Goal: Task Accomplishment & Management: Use online tool/utility

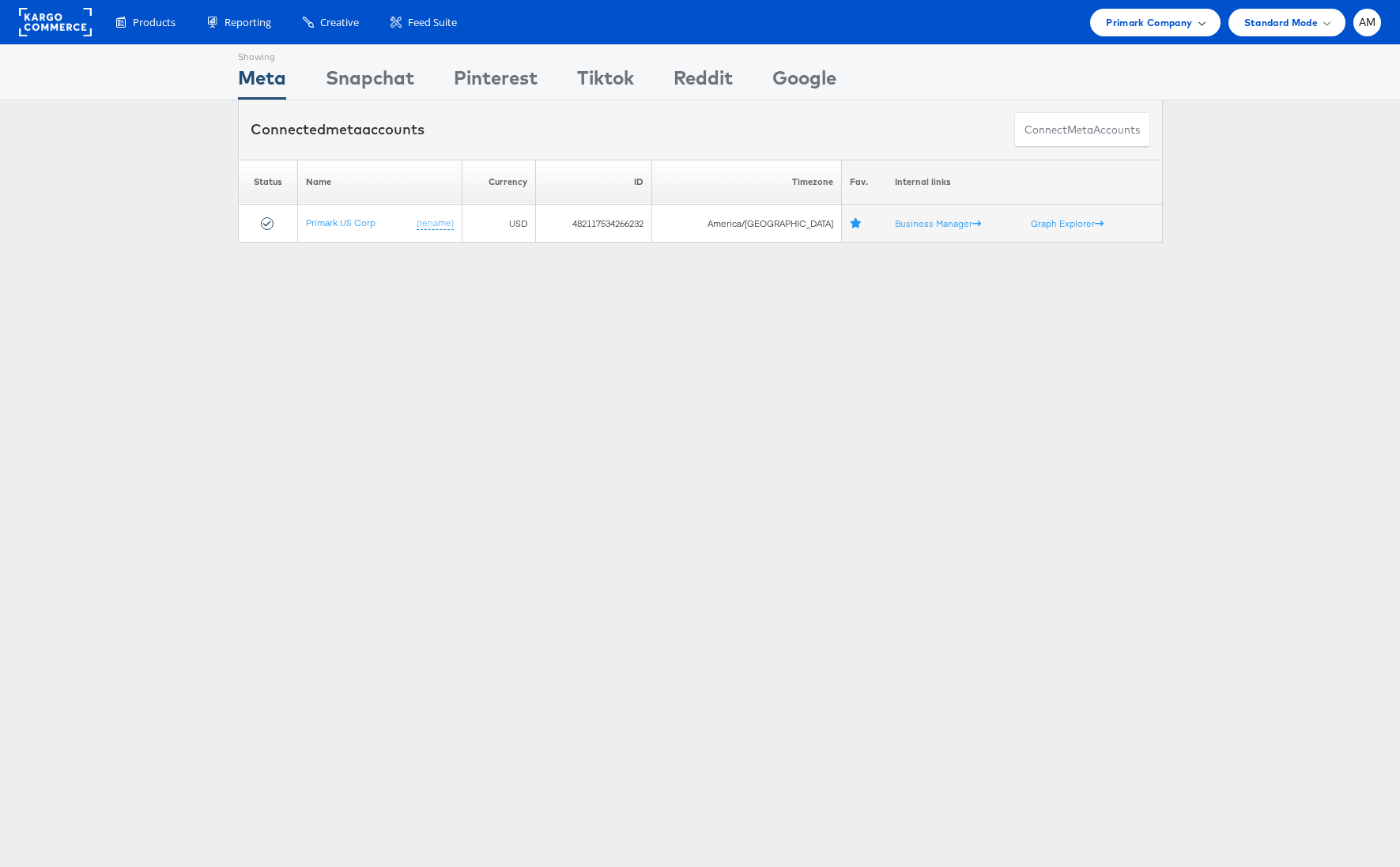
click at [1146, 19] on span "Primark Company" at bounding box center [1150, 22] width 87 height 16
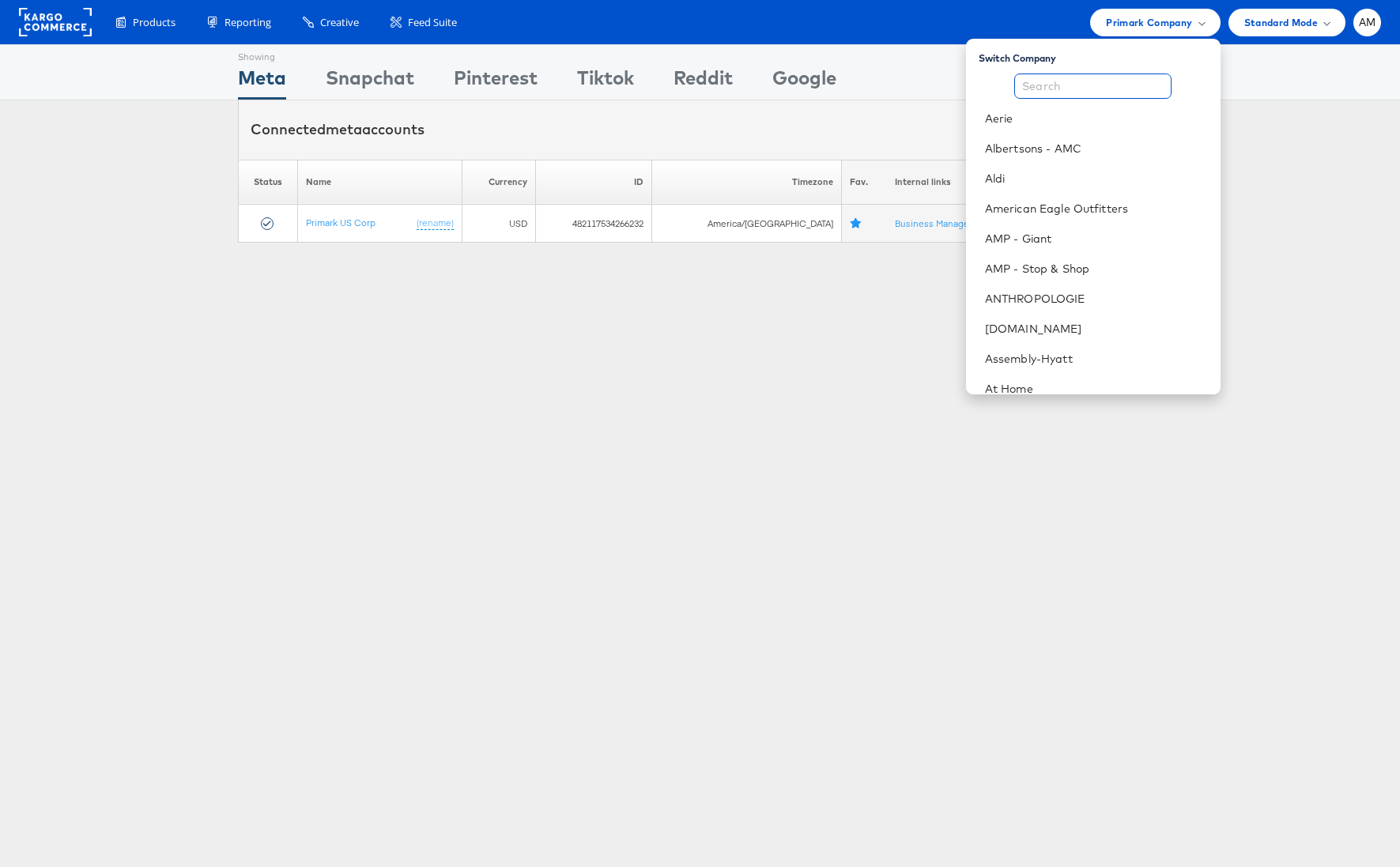
click at [1065, 85] on input "text" at bounding box center [1093, 86] width 158 height 25
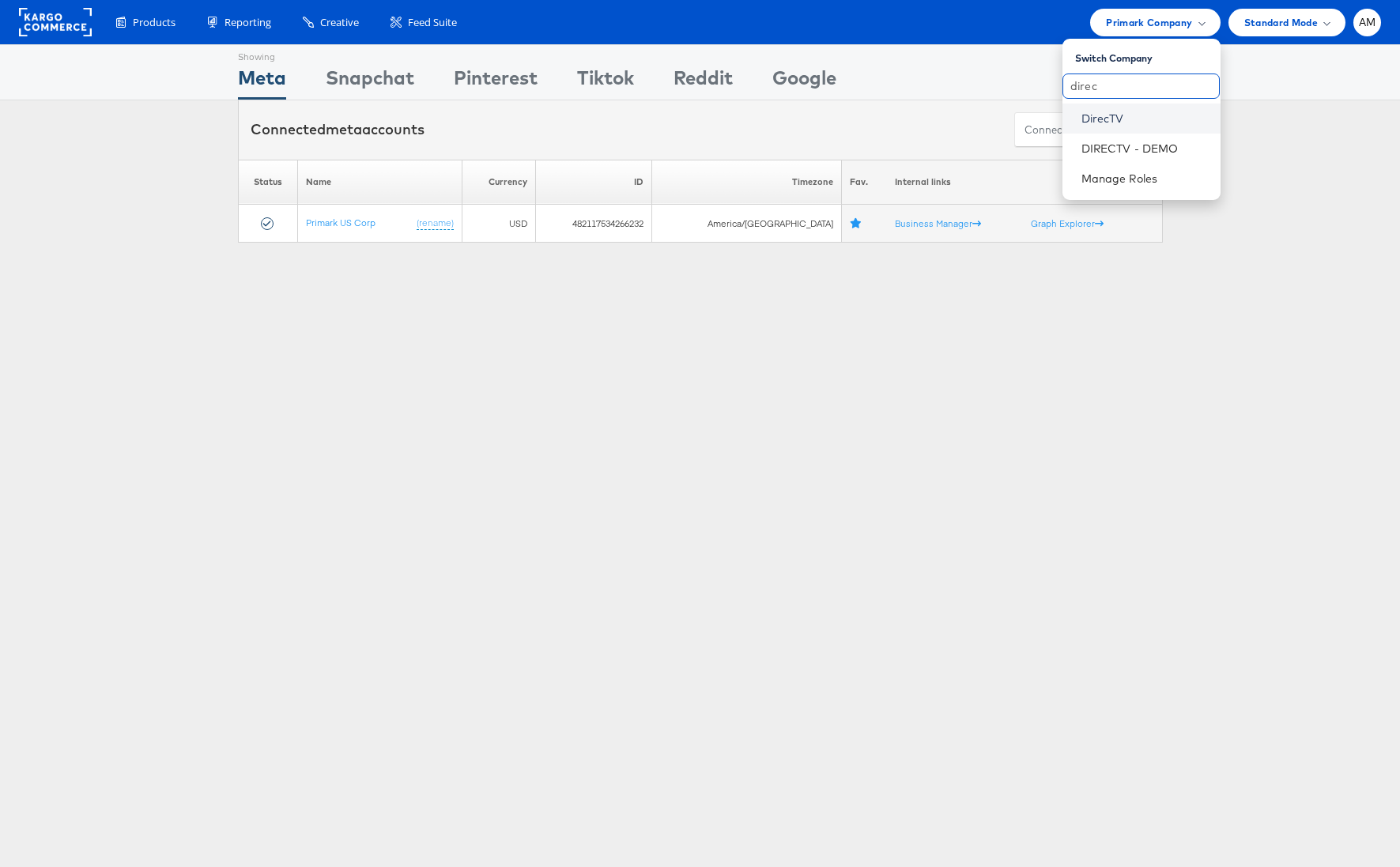
type input "direc"
click at [1107, 118] on link "DirecTV" at bounding box center [1144, 118] width 126 height 15
click at [1119, 117] on link "DirecTV" at bounding box center [1144, 118] width 126 height 15
click at [1118, 117] on link "DirecTV" at bounding box center [1144, 118] width 126 height 15
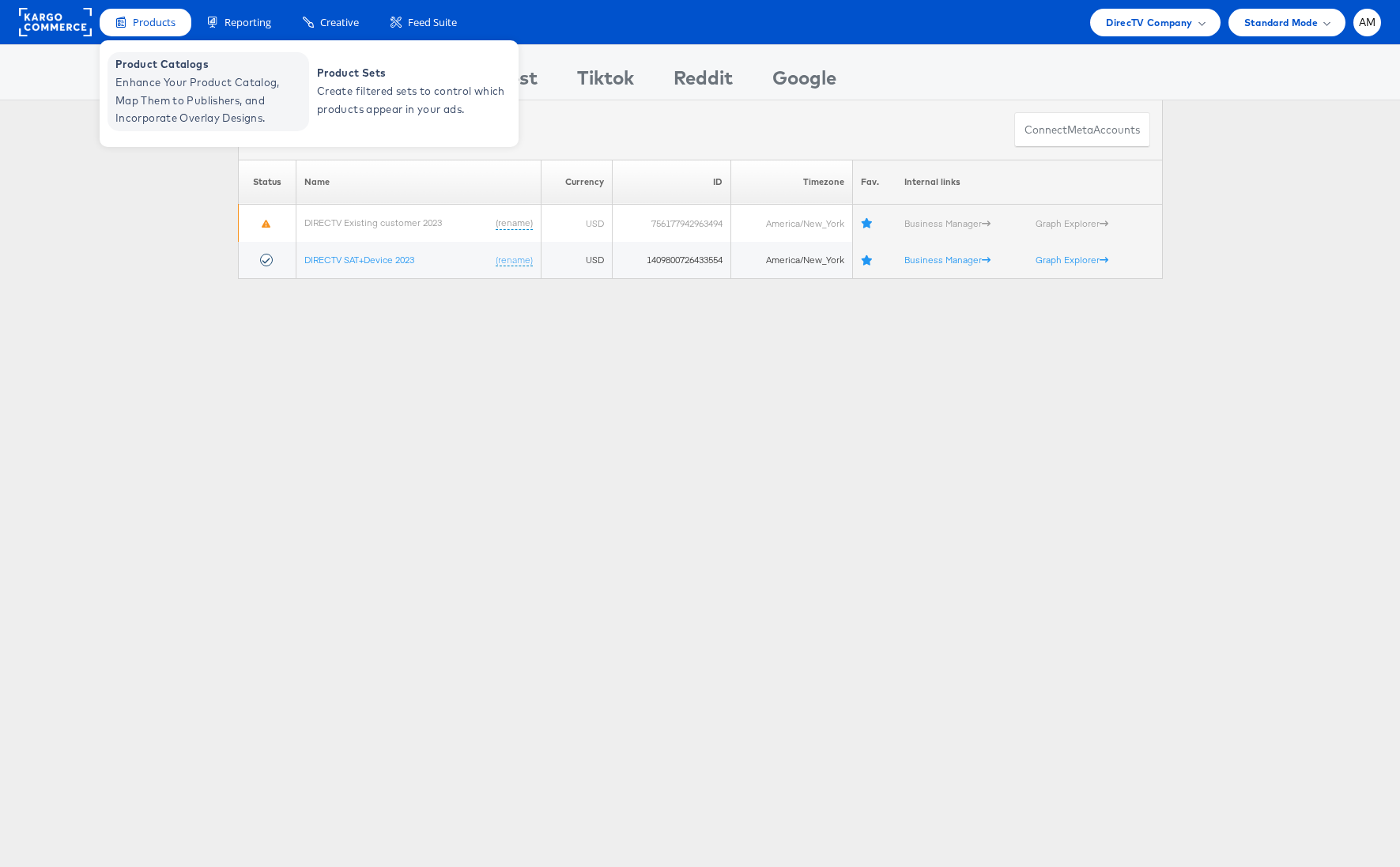
click at [169, 93] on span "Enhance Your Product Catalog, Map Them to Publishers, and Incorporate Overlay D…" at bounding box center [210, 100] width 190 height 54
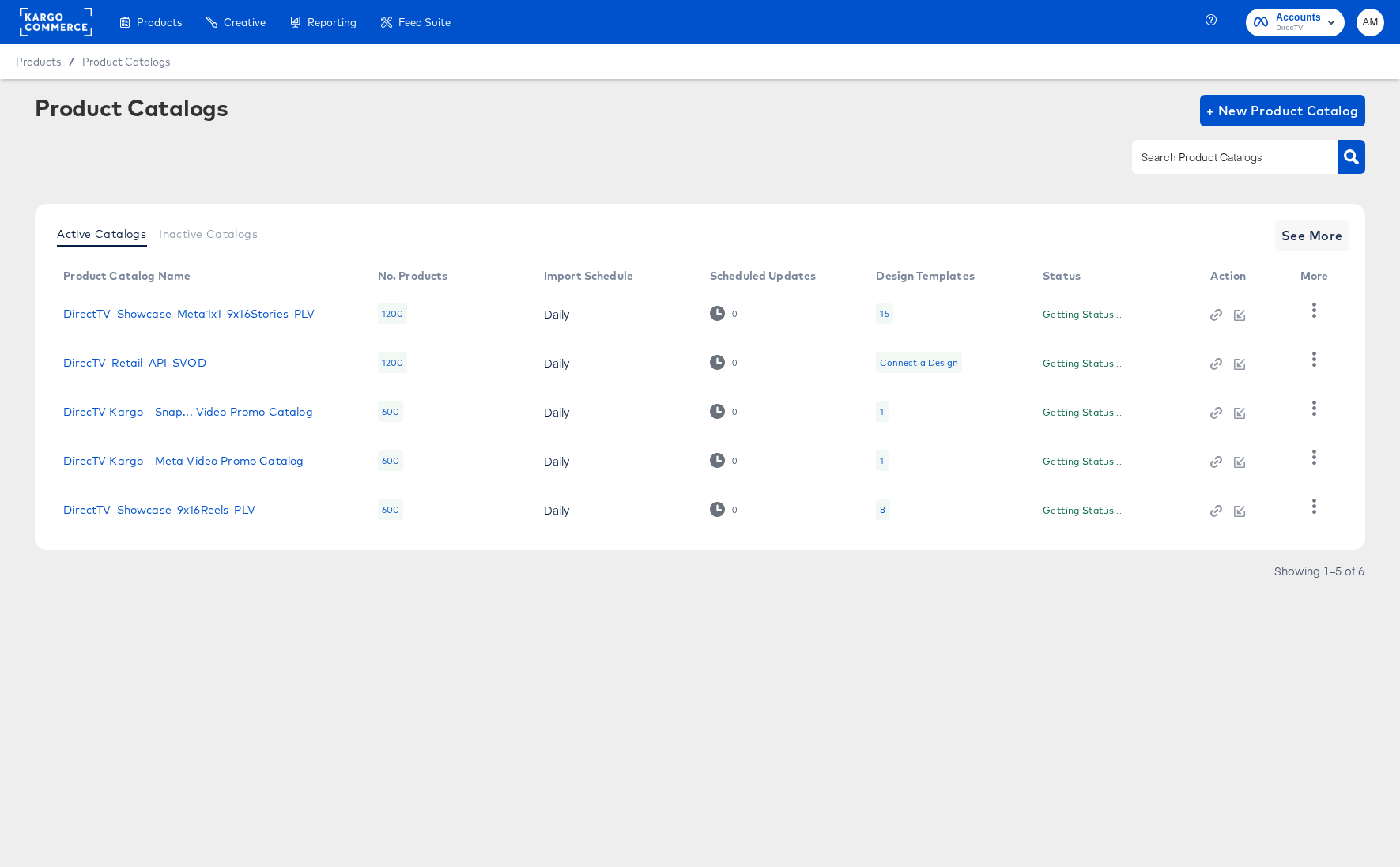
click at [62, 23] on rect at bounding box center [57, 22] width 73 height 29
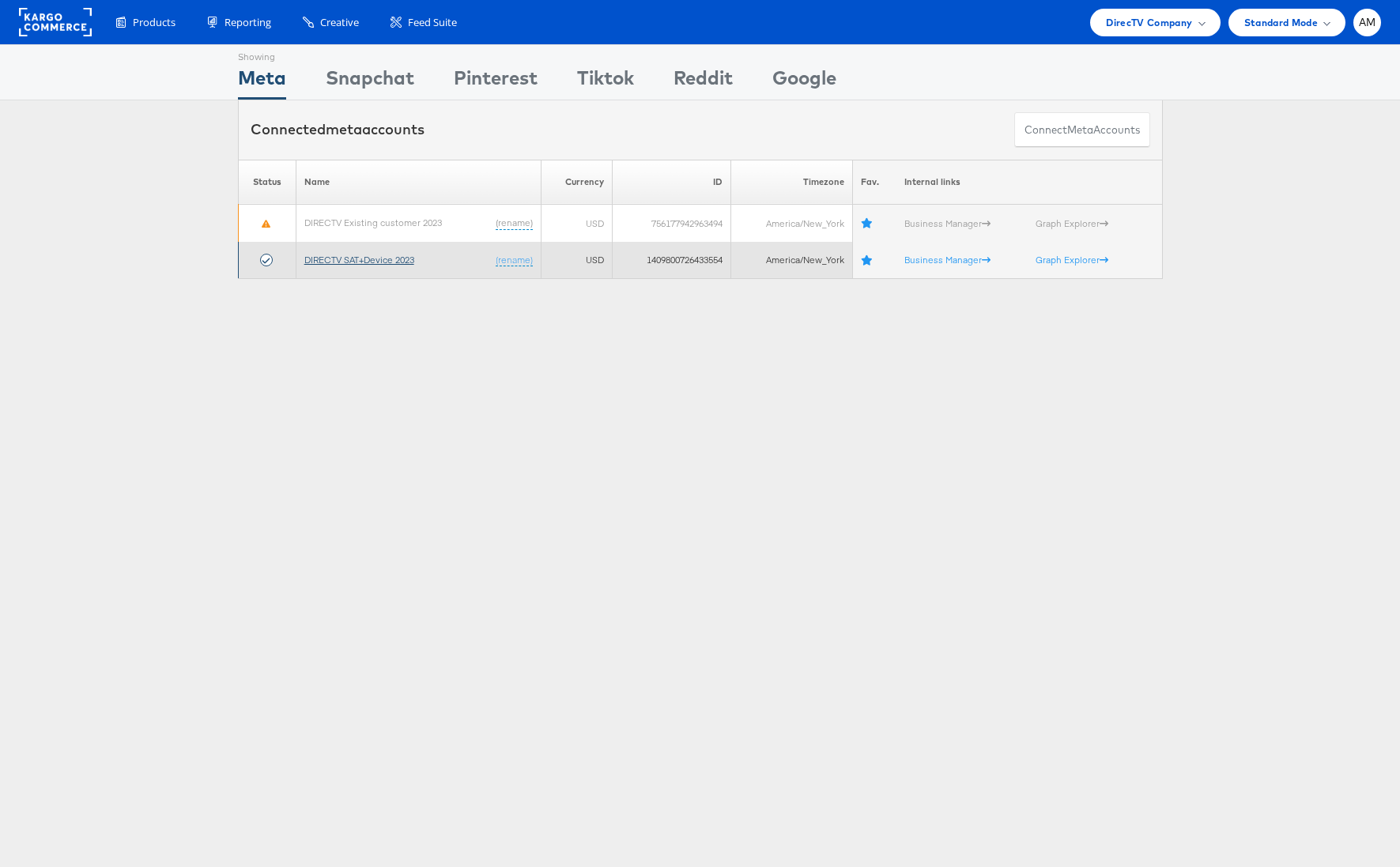
click at [358, 264] on link "DIRECTV SAT+Device 2023" at bounding box center [359, 260] width 110 height 12
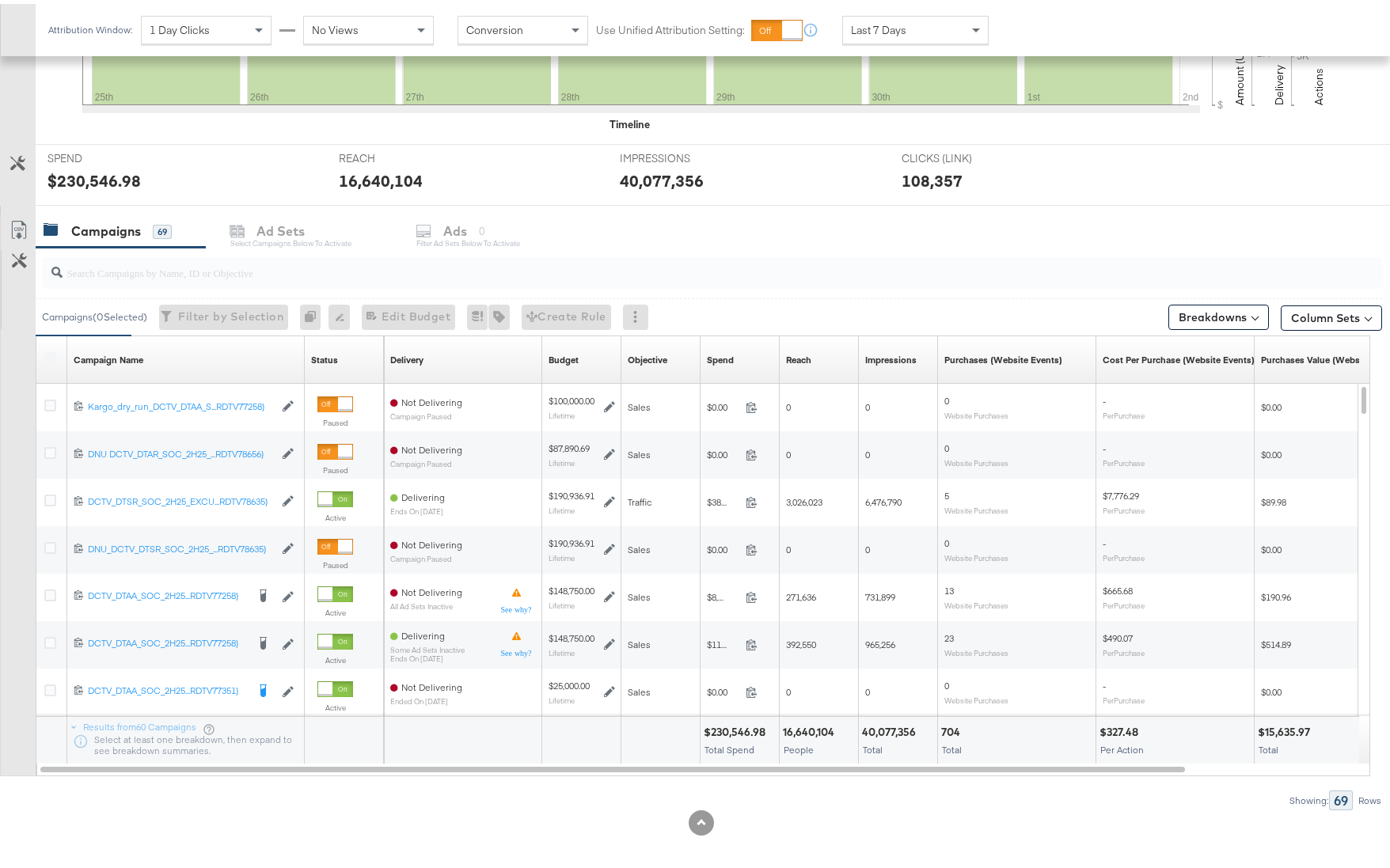
scroll to position [522, 0]
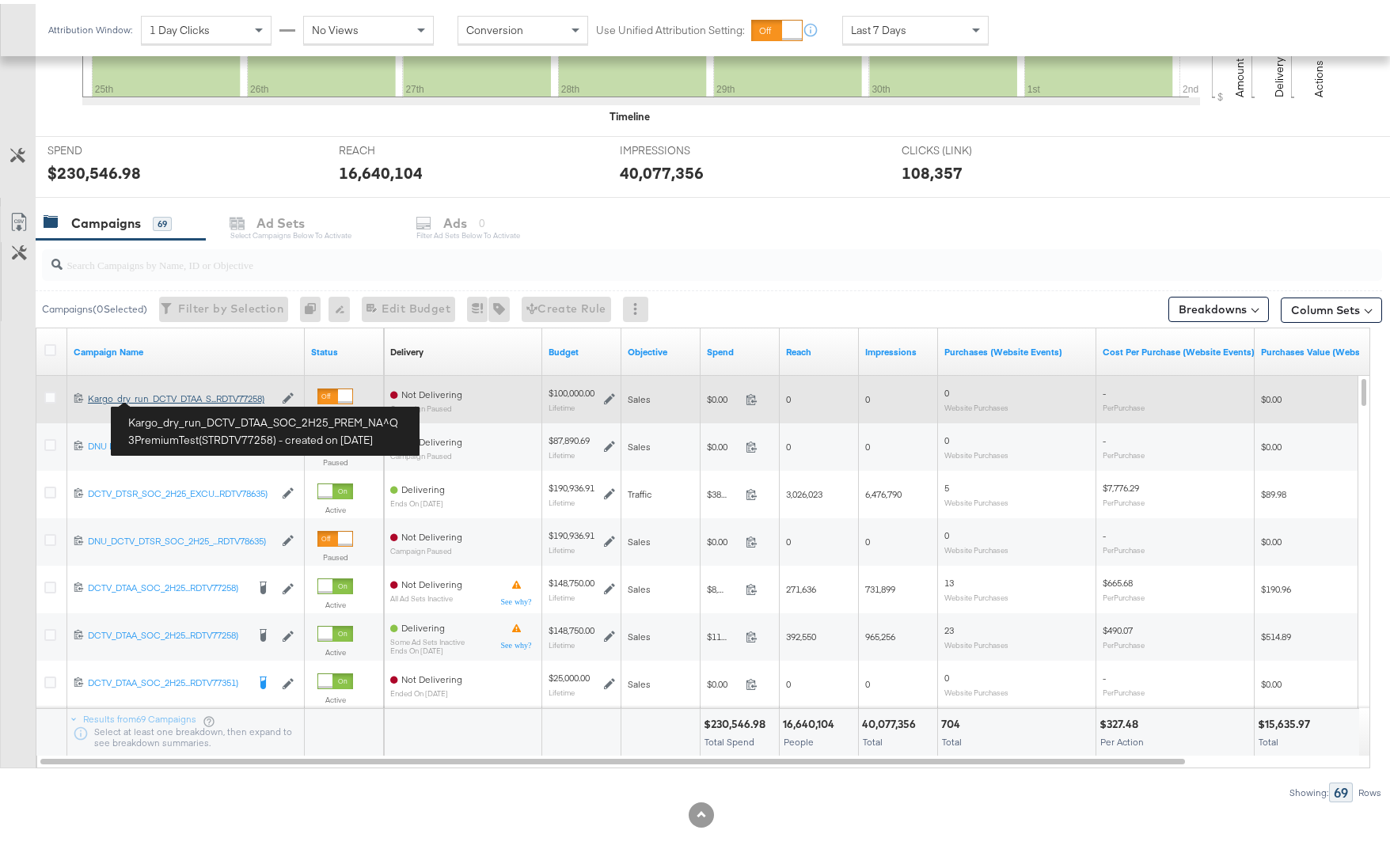
click at [170, 396] on div "Kargo_dry_run_DCTV_DTAA_SOC_2H25_PREM_NA^Q3PremiumTest(STRDTV77258) Kargo_dry_r…" at bounding box center [180, 394] width 186 height 13
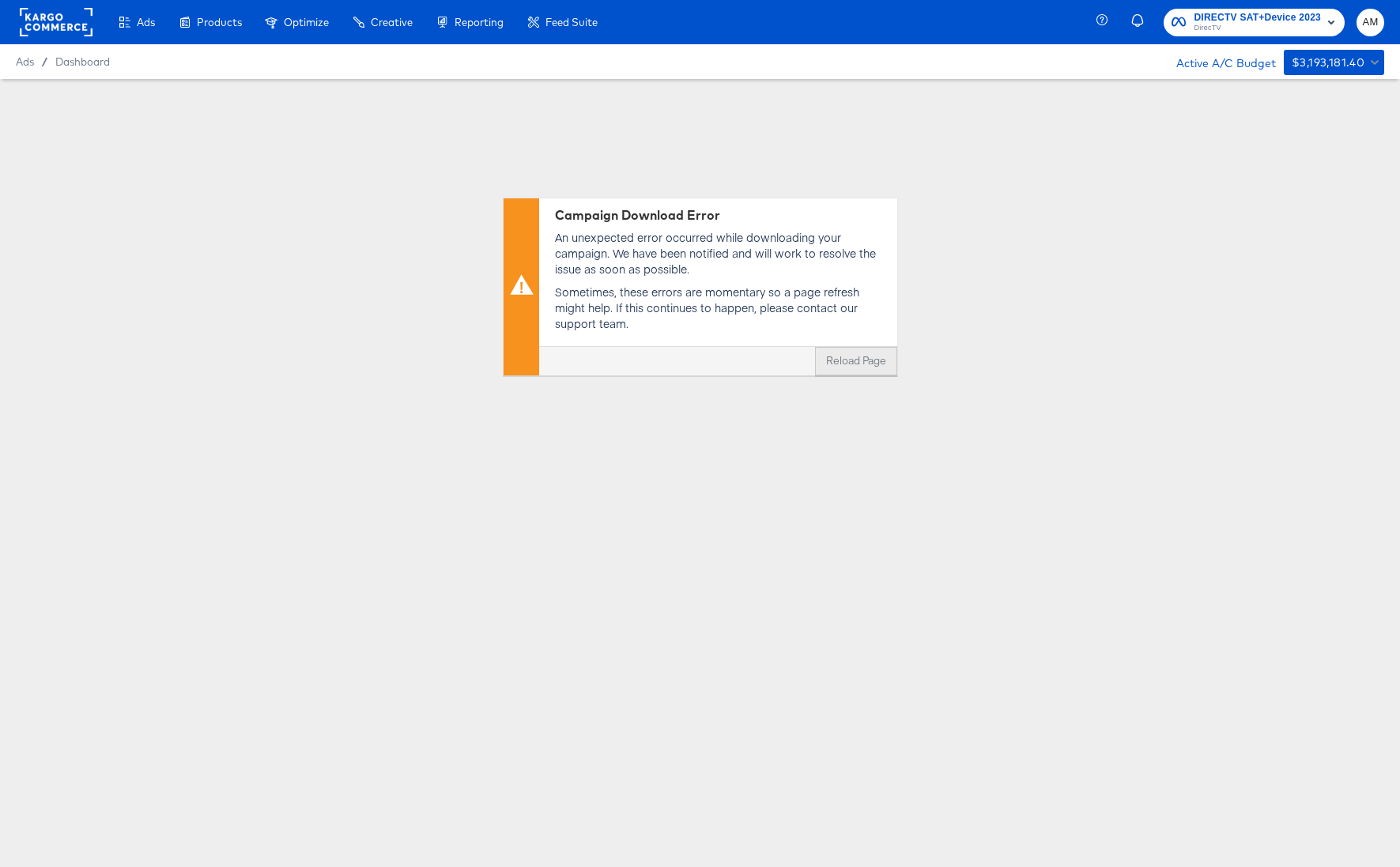
click at [848, 361] on button "Reload Page" at bounding box center [855, 362] width 82 height 29
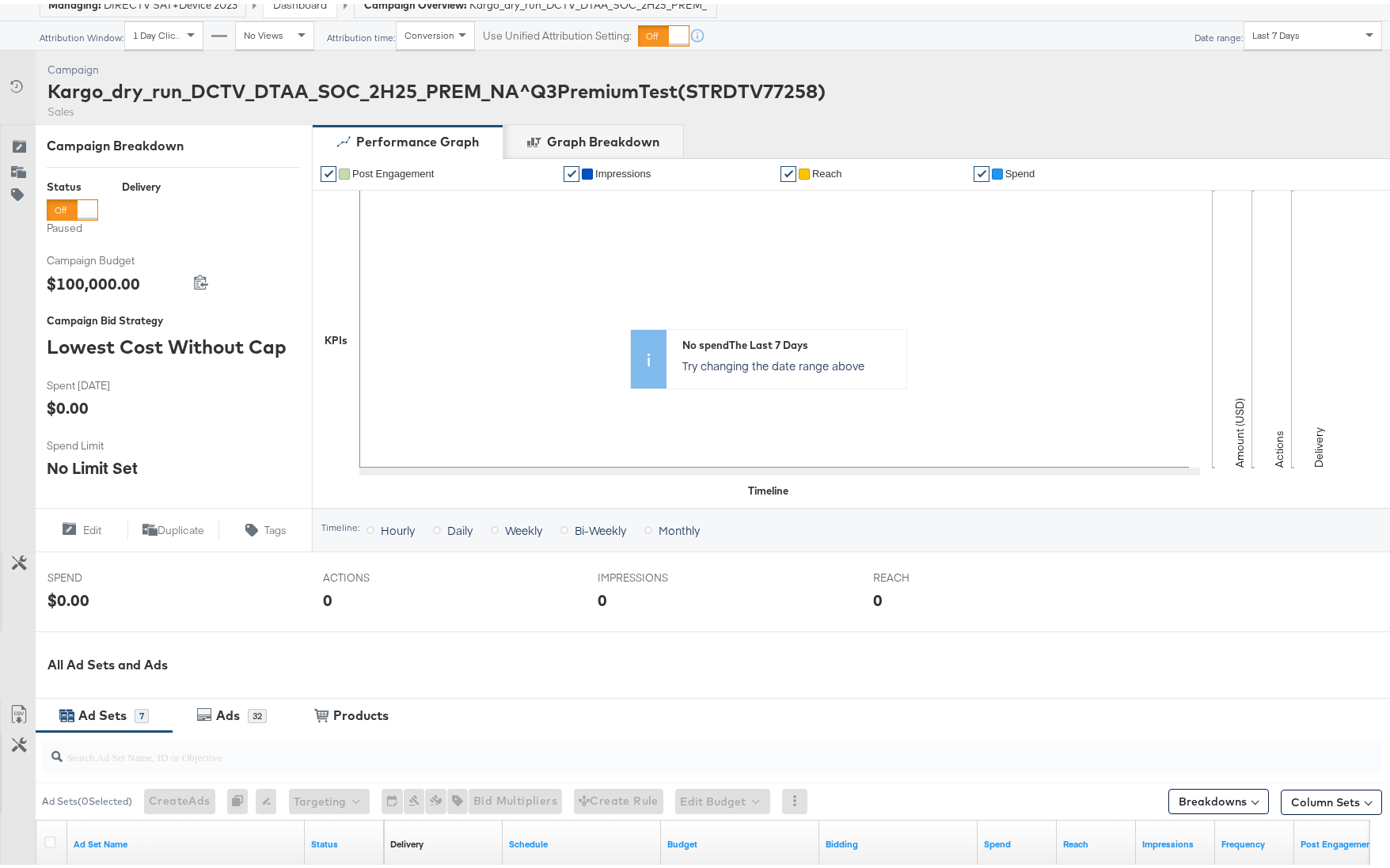
scroll to position [410, 0]
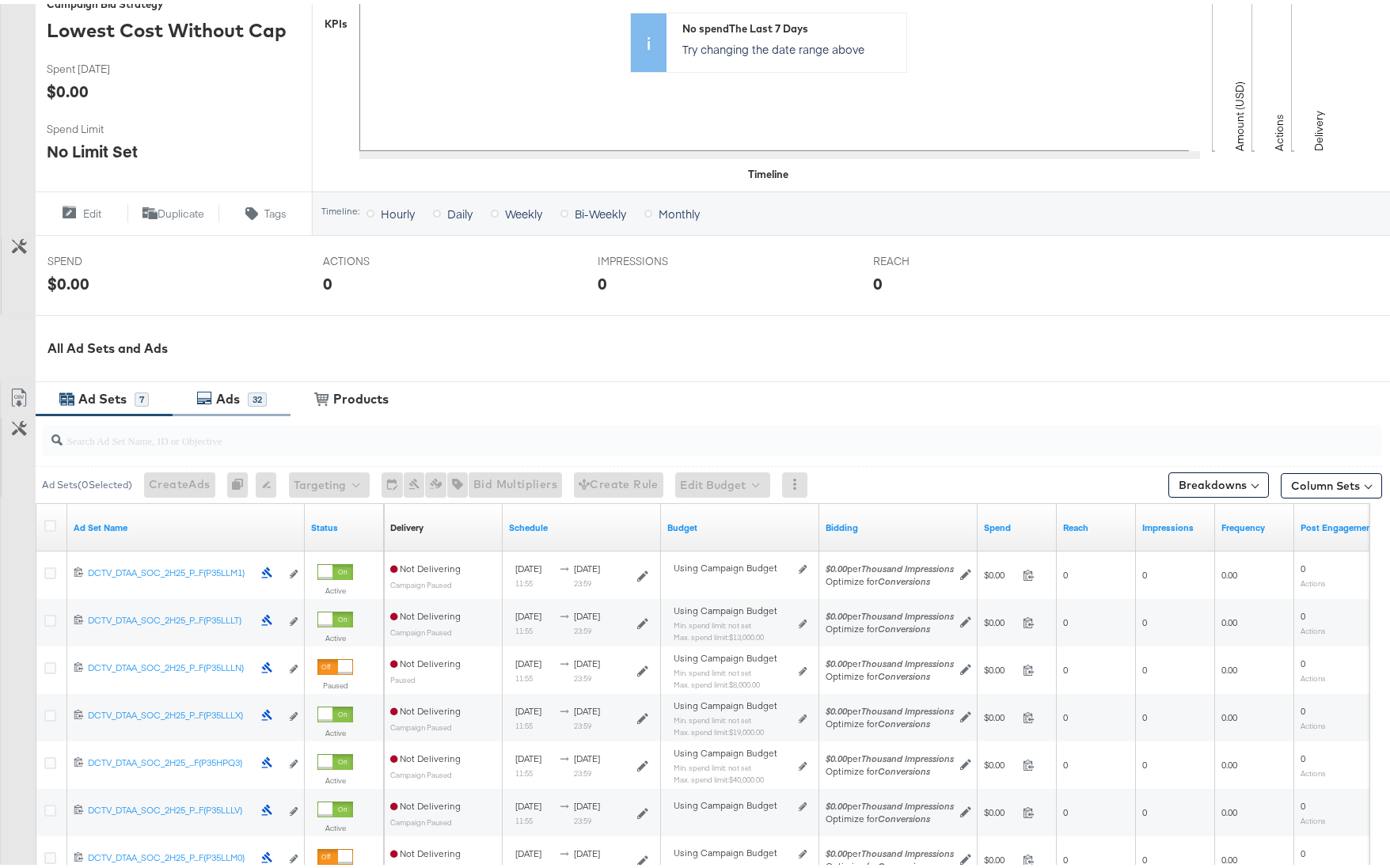
click at [214, 388] on div "Ads" at bounding box center [229, 395] width 36 height 18
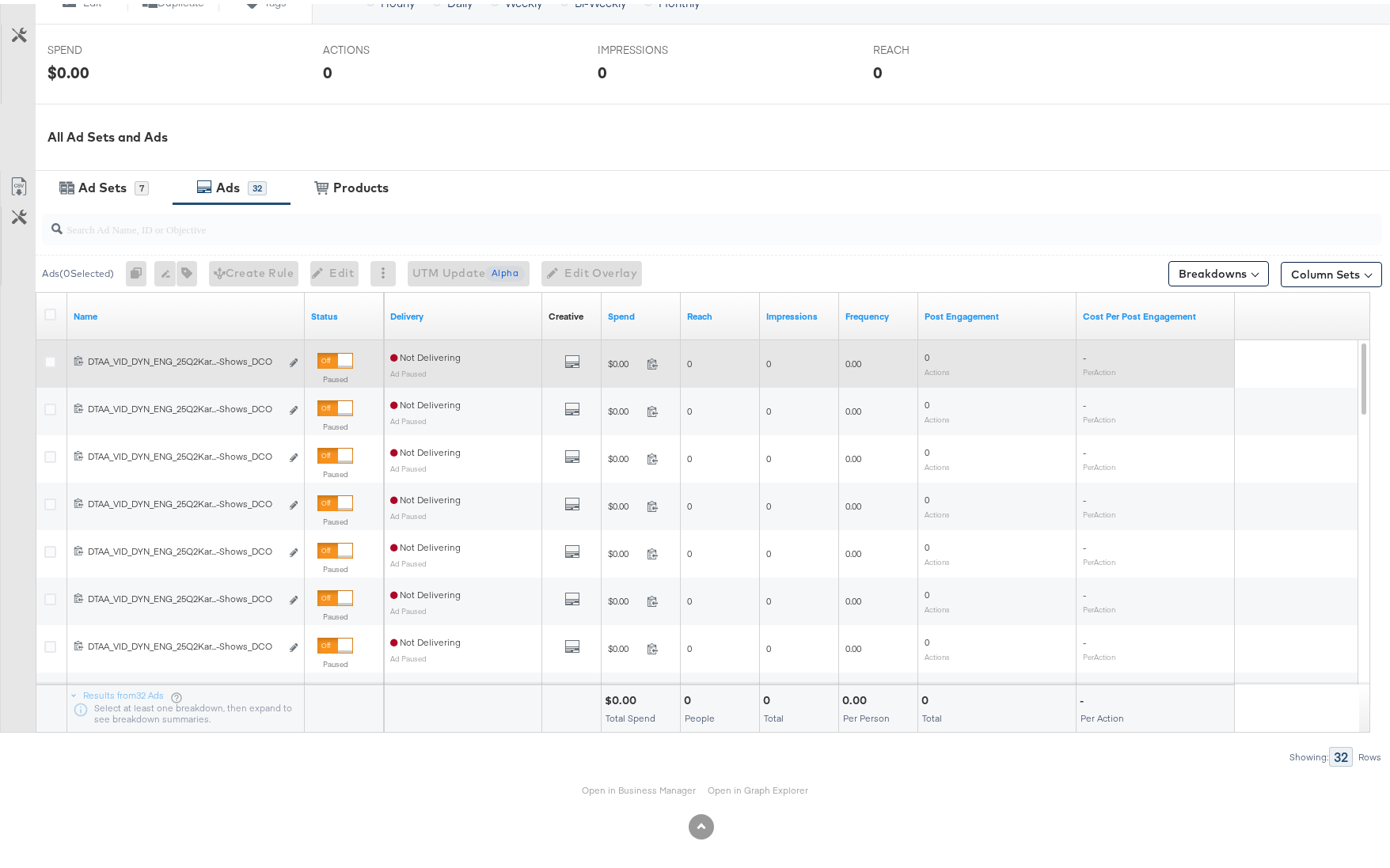
scroll to position [619, 0]
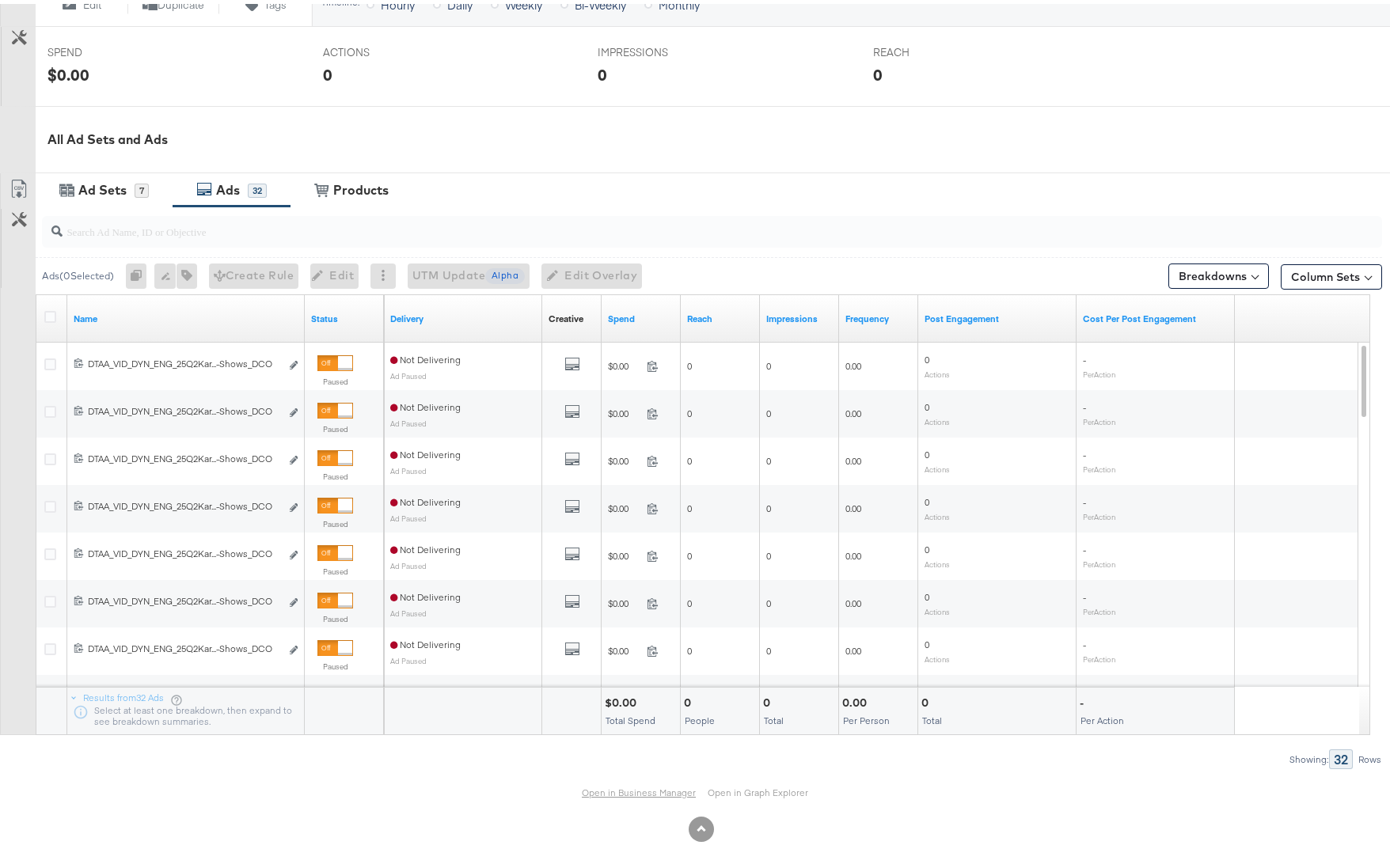
click at [641, 788] on link "Open in Business Manager" at bounding box center [639, 789] width 114 height 12
